Goal: Task Accomplishment & Management: Use online tool/utility

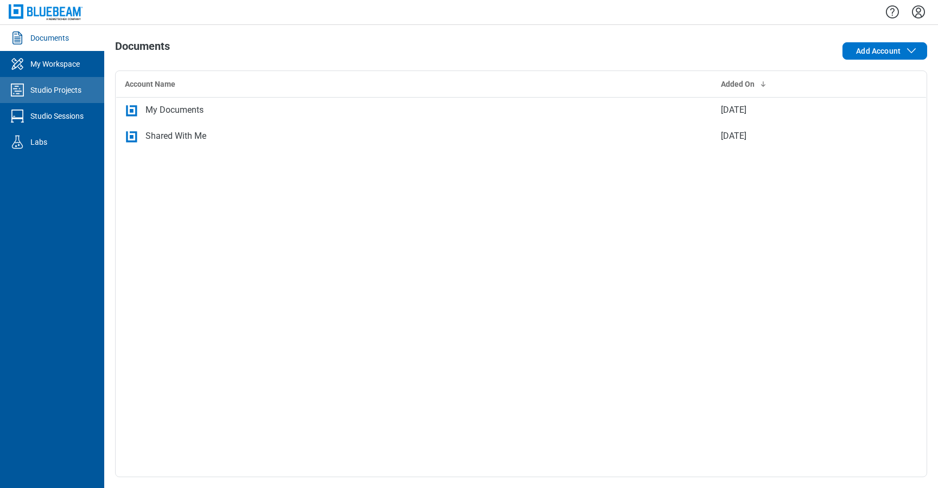
click at [84, 89] on link "Studio Projects" at bounding box center [52, 90] width 104 height 26
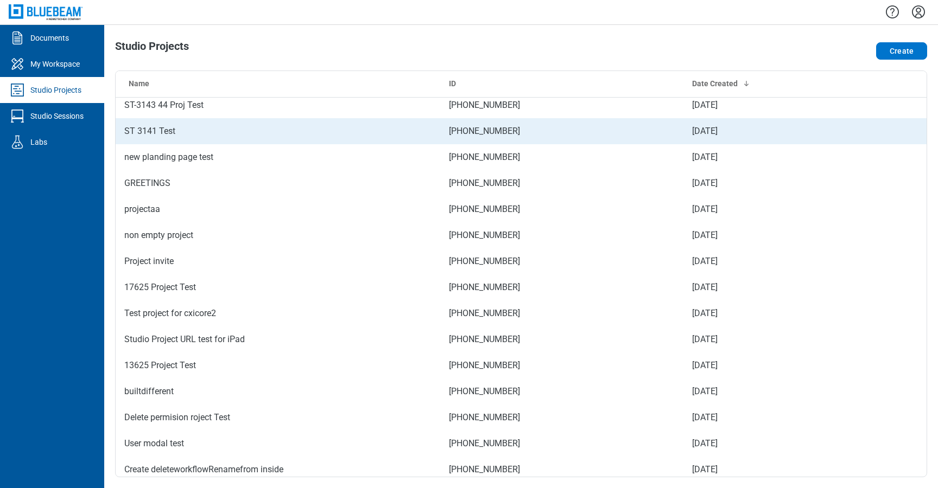
scroll to position [604, 0]
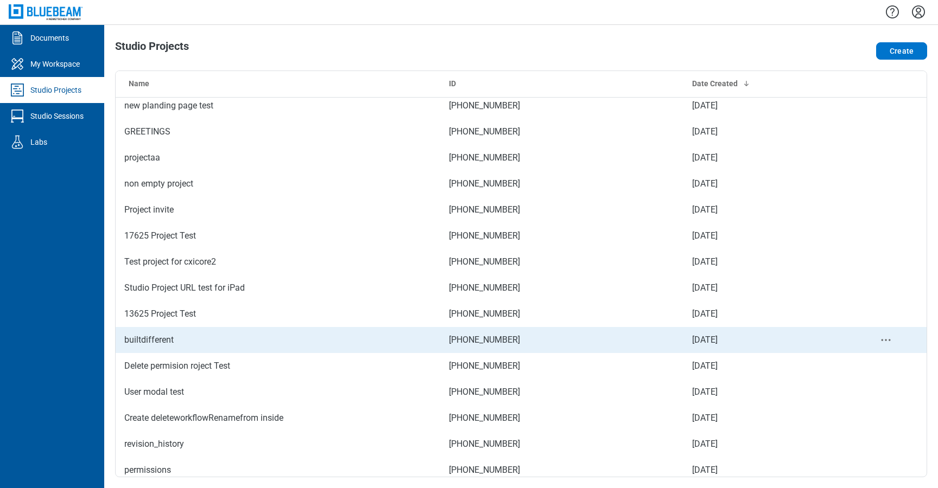
click at [204, 341] on td "builtdifferent" at bounding box center [278, 340] width 325 height 26
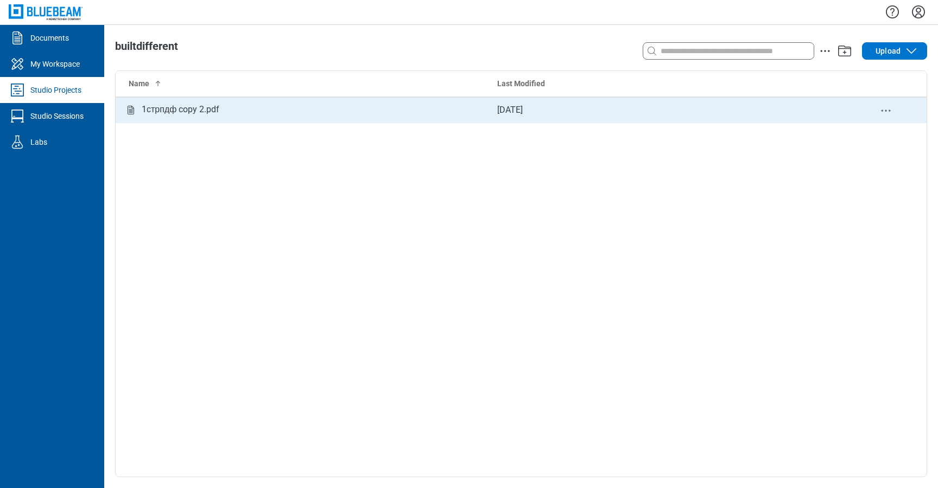
click at [224, 110] on div "1стрпдф copy 2.pdf" at bounding box center [301, 110] width 355 height 14
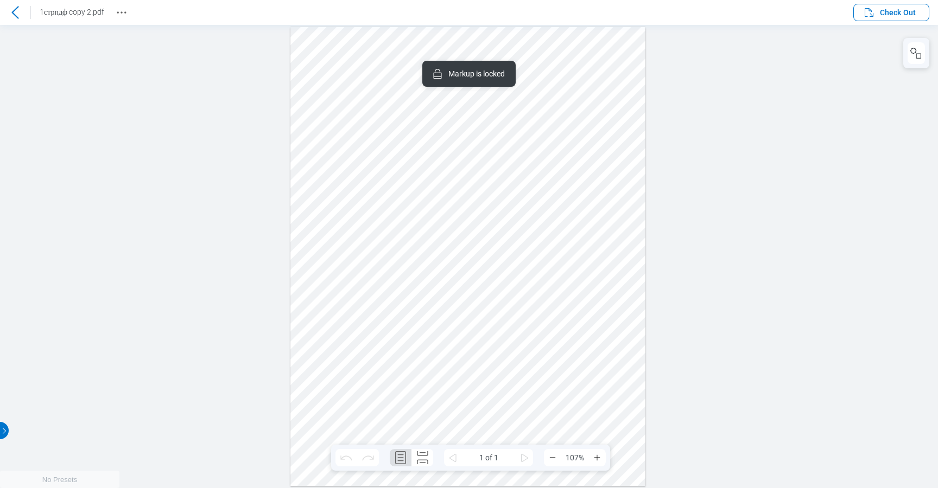
click at [455, 351] on div at bounding box center [467, 256] width 355 height 459
click at [918, 53] on rect "button" at bounding box center [918, 55] width 5 height 5
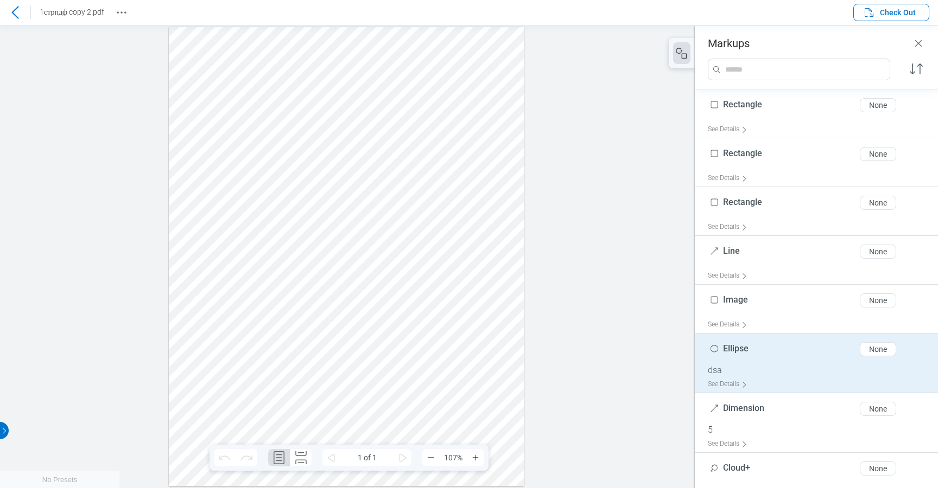
scroll to position [385, 0]
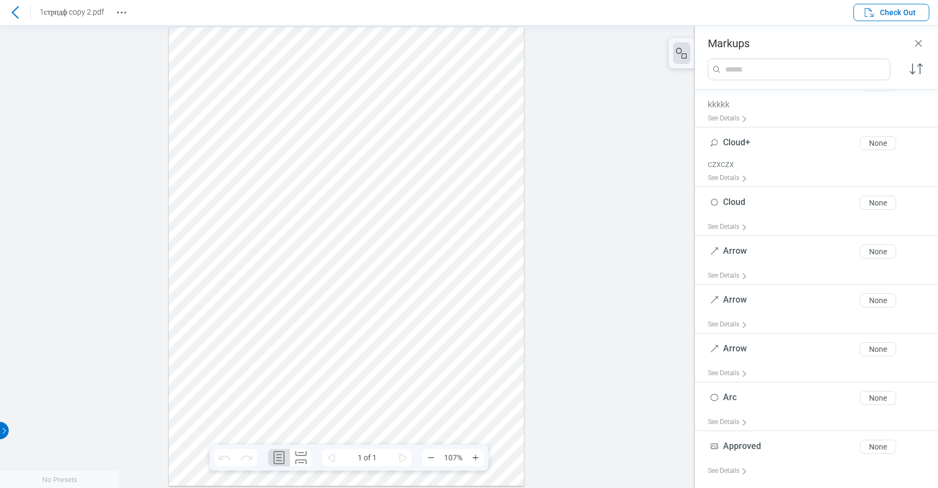
click at [332, 425] on div at bounding box center [346, 256] width 355 height 459
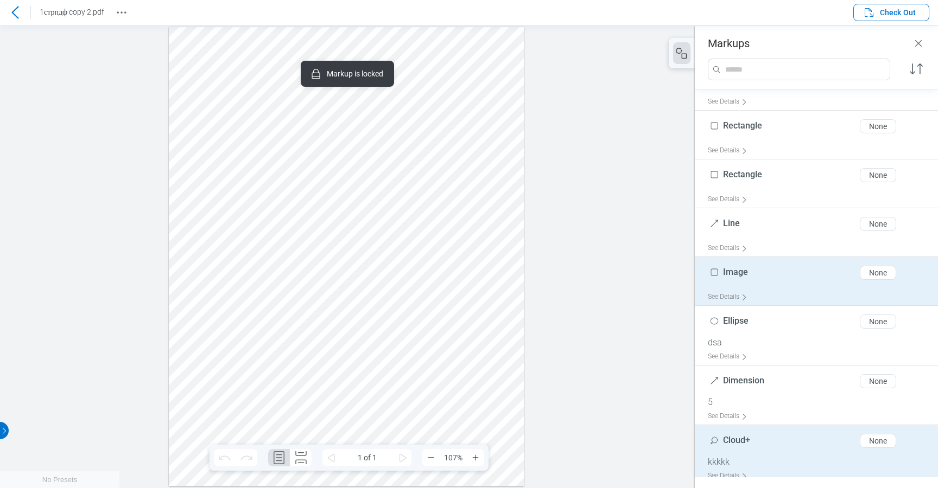
scroll to position [0, 0]
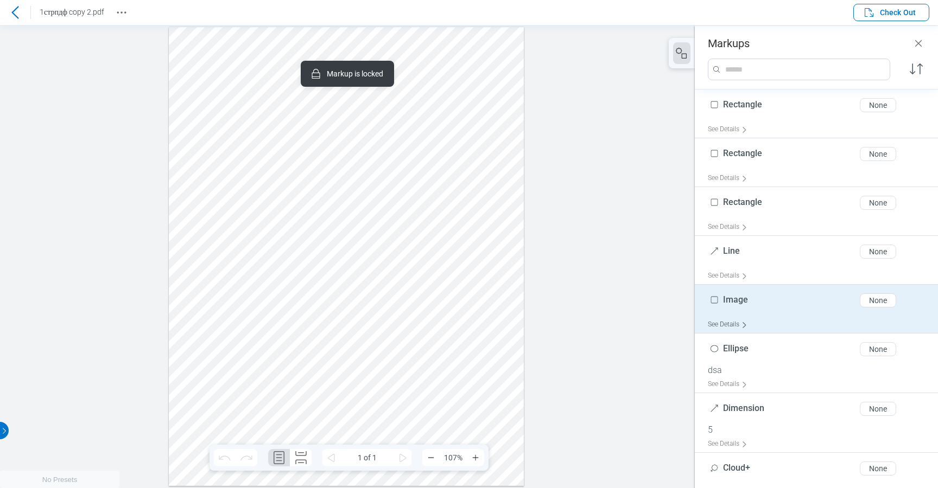
click at [731, 320] on div "See Details" at bounding box center [730, 324] width 44 height 17
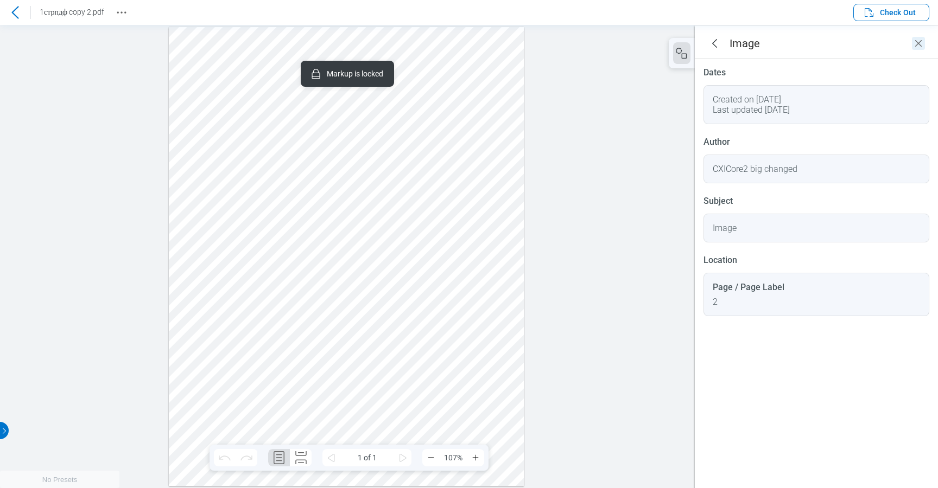
click at [922, 47] on icon "Close" at bounding box center [918, 43] width 13 height 13
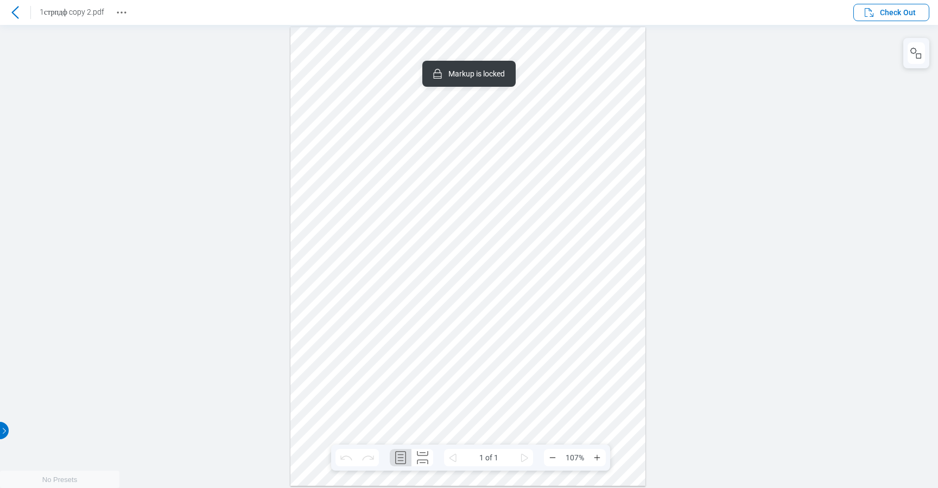
click at [796, 140] on div at bounding box center [469, 255] width 938 height 463
click at [781, 65] on div at bounding box center [469, 255] width 938 height 463
